Goal: Obtain resource: Download file/media

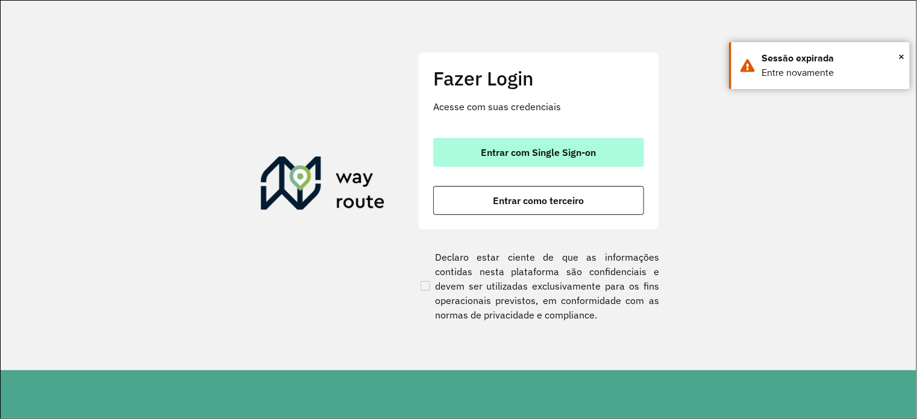
click at [586, 148] on span "Entrar com Single Sign-on" at bounding box center [539, 153] width 115 height 10
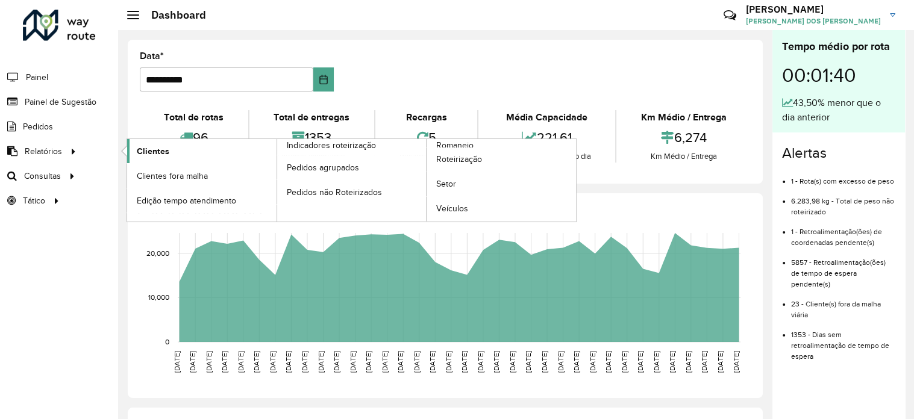
click at [147, 158] on link "Clientes" at bounding box center [201, 151] width 149 height 24
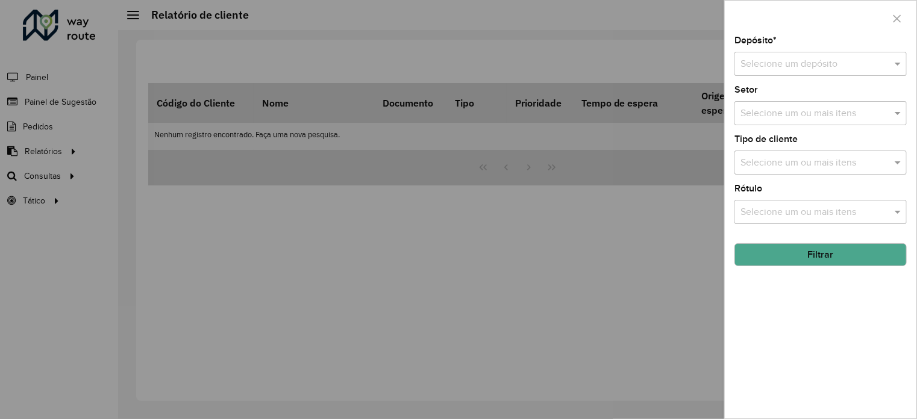
click at [776, 72] on div "Selecione um depósito" at bounding box center [821, 64] width 172 height 24
click at [782, 98] on span "CDD Campinas" at bounding box center [772, 98] width 64 height 10
click at [809, 257] on button "Filtrar" at bounding box center [821, 254] width 172 height 23
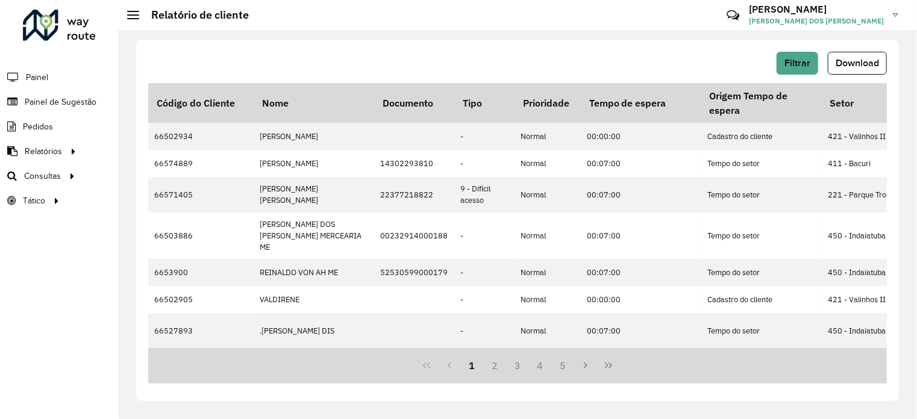
click at [858, 67] on span "Download" at bounding box center [857, 63] width 43 height 10
